Goal: Navigation & Orientation: Find specific page/section

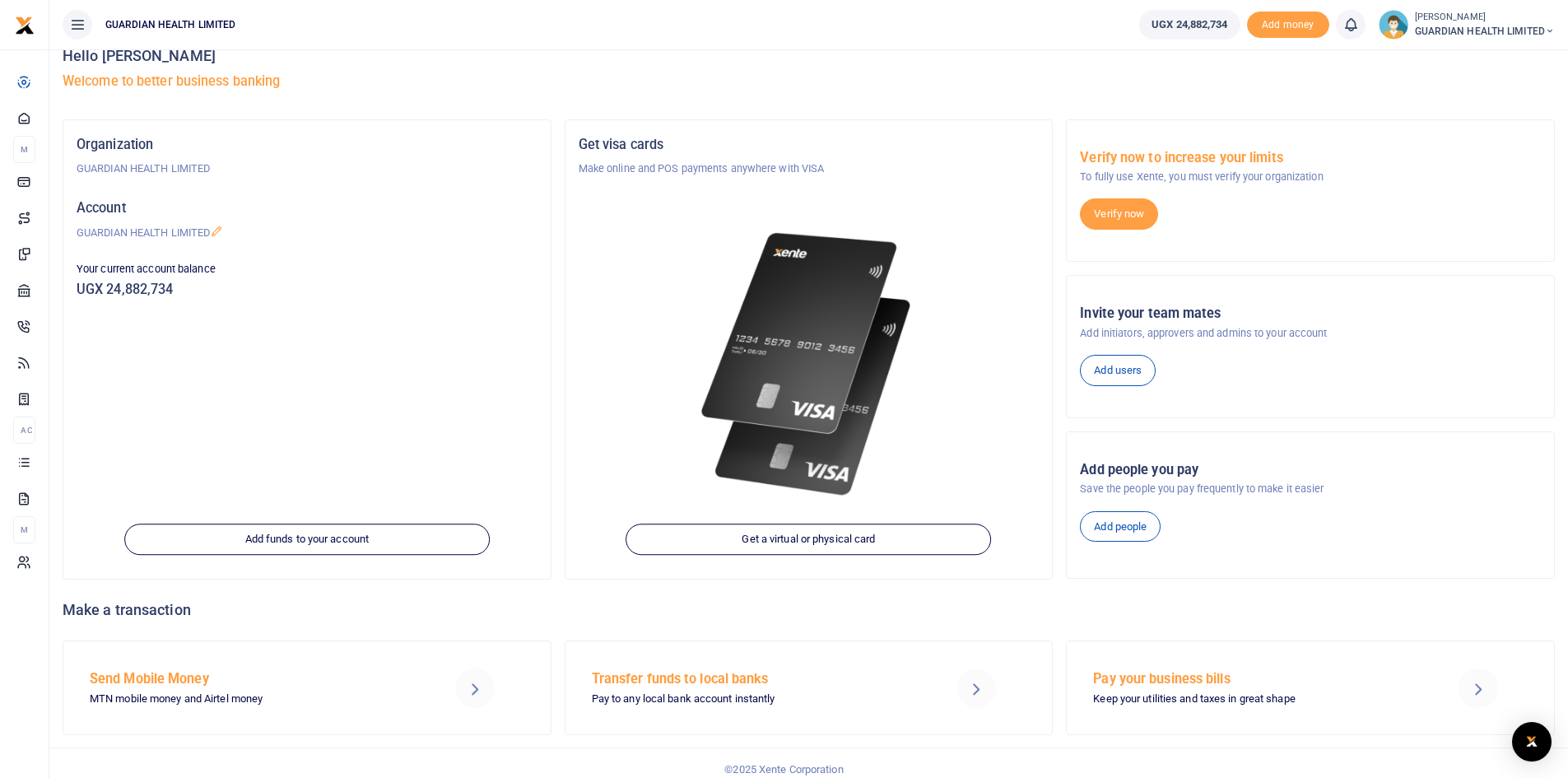
scroll to position [37, 0]
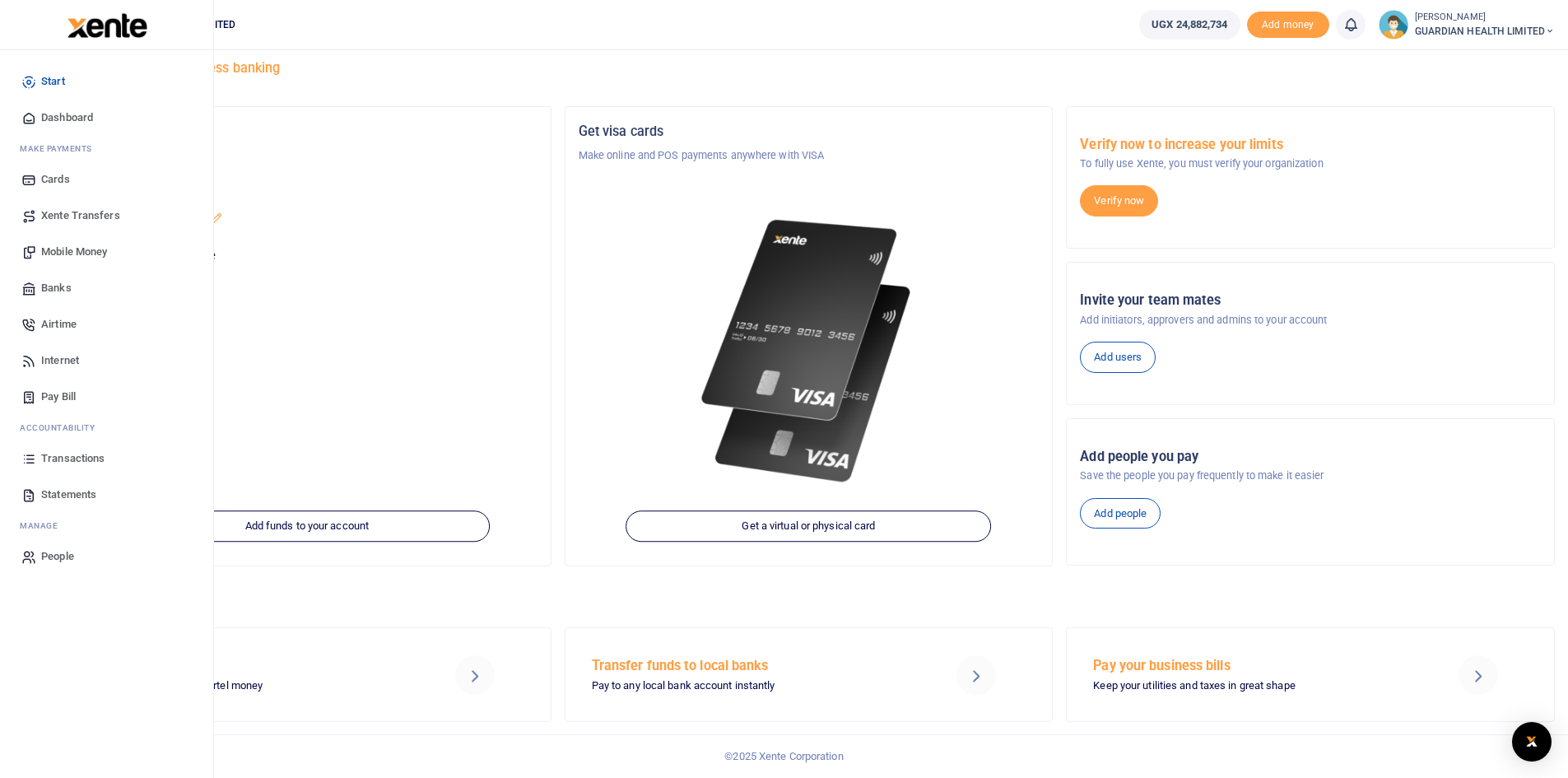
click at [71, 118] on span "Dashboard" at bounding box center [66, 117] width 52 height 16
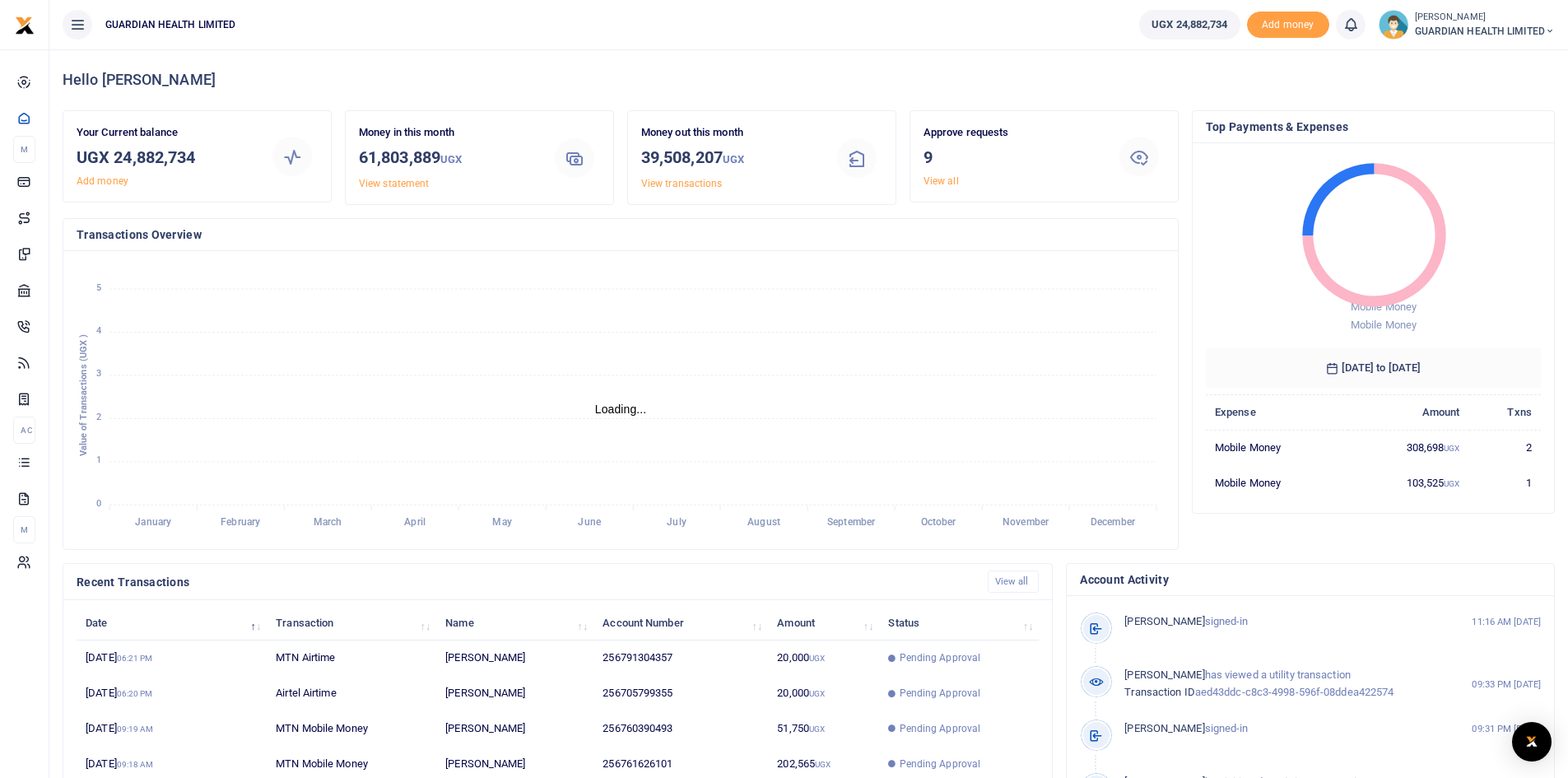
scroll to position [13, 13]
